Goal: Transaction & Acquisition: Book appointment/travel/reservation

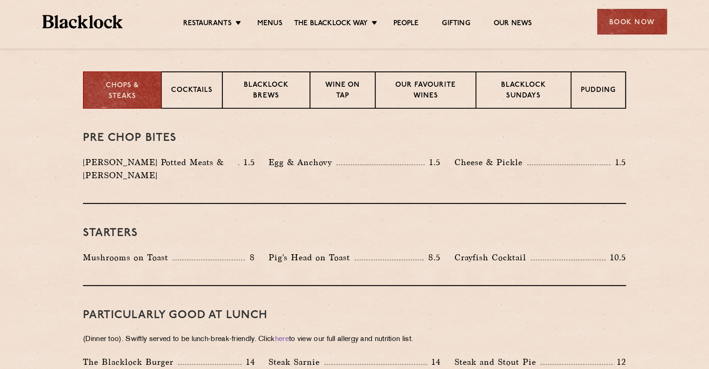
scroll to position [287, 0]
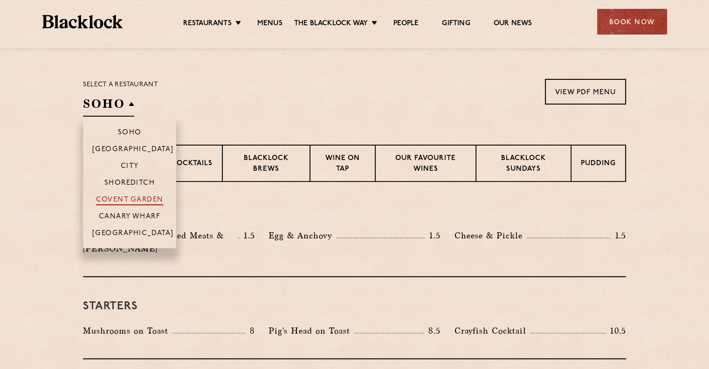
click at [140, 198] on p "Covent Garden" at bounding box center [130, 200] width 68 height 9
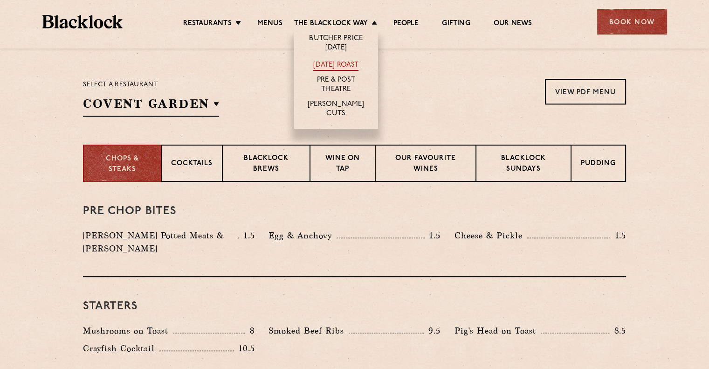
click at [331, 62] on link "[DATE] Roast" at bounding box center [335, 66] width 45 height 10
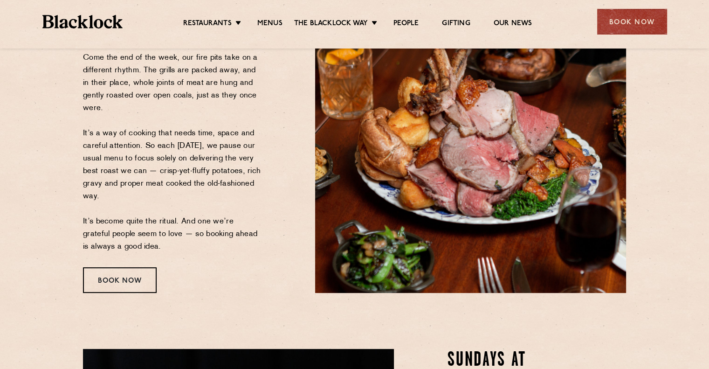
scroll to position [140, 0]
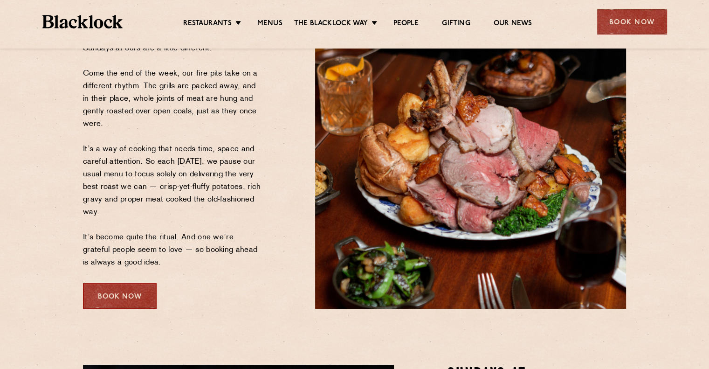
click at [113, 289] on div "Book Now" at bounding box center [120, 296] width 74 height 26
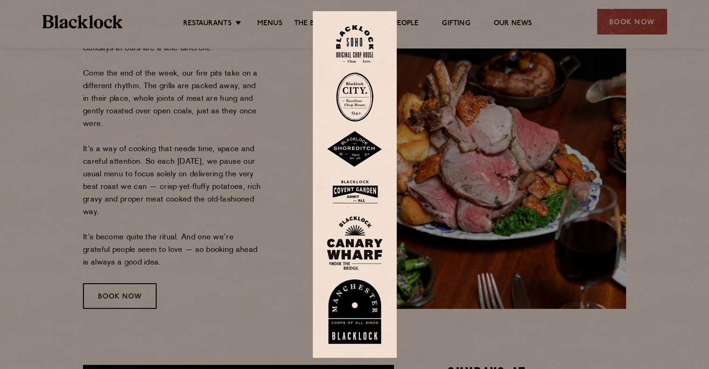
click at [354, 186] on img at bounding box center [355, 192] width 56 height 30
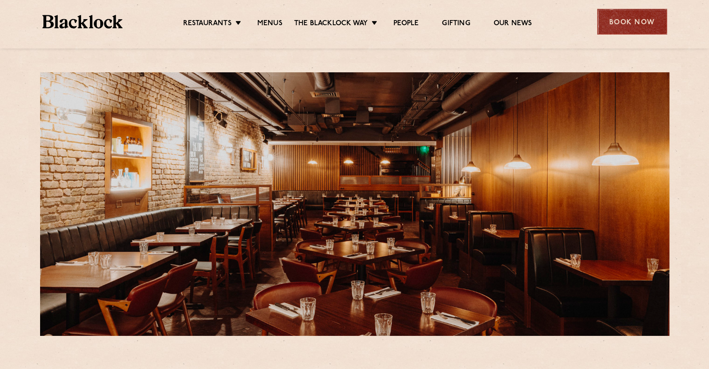
click at [632, 19] on div "Book Now" at bounding box center [632, 22] width 70 height 26
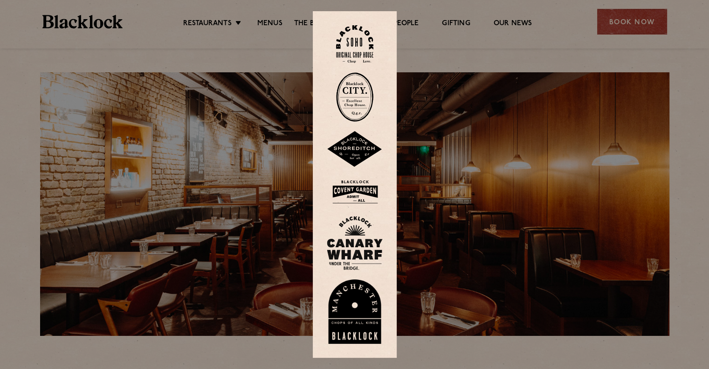
click at [350, 186] on img at bounding box center [355, 192] width 56 height 30
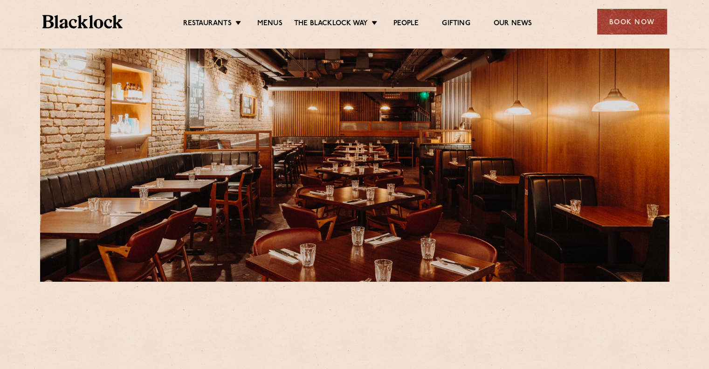
scroll to position [233, 0]
